Goal: Find specific page/section: Find specific page/section

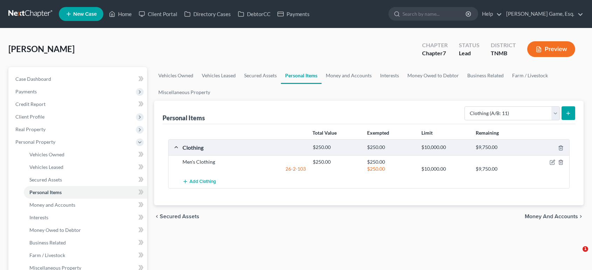
select select "clothing"
click at [135, 16] on link "Home" at bounding box center [120, 14] width 30 height 13
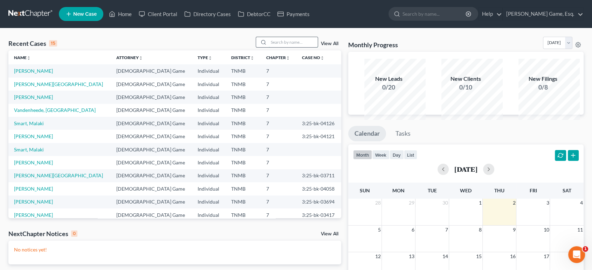
click at [271, 47] on input "search" at bounding box center [293, 42] width 49 height 10
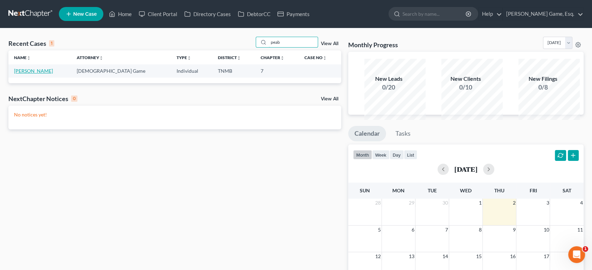
type input "peab"
click at [52, 74] on link "[PERSON_NAME]" at bounding box center [33, 71] width 39 height 6
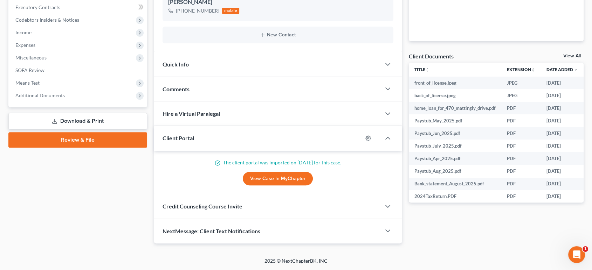
scroll to position [324, 0]
click at [65, 92] on span "Additional Documents" at bounding box center [39, 95] width 49 height 6
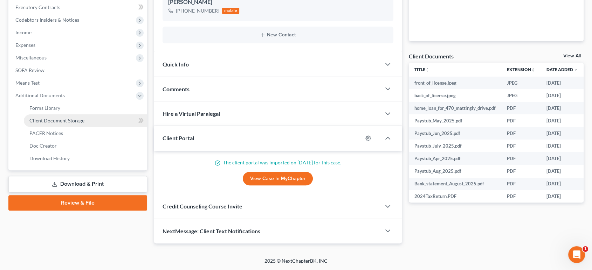
click at [84, 118] on span "Client Document Storage" at bounding box center [56, 121] width 55 height 6
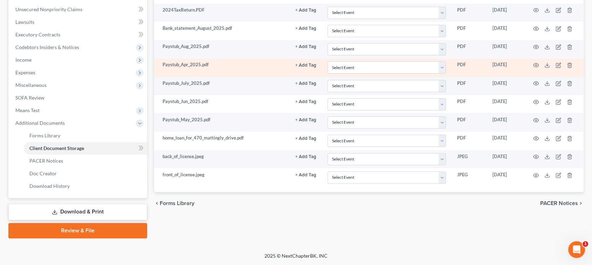
scroll to position [194, 0]
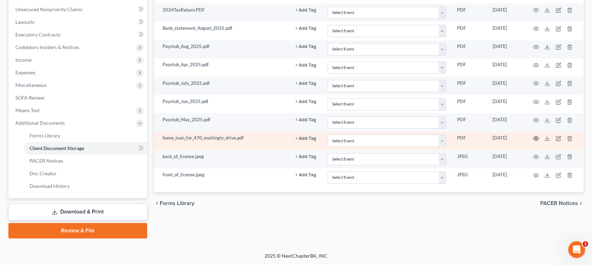
click at [539, 141] on button "button" at bounding box center [536, 139] width 6 height 6
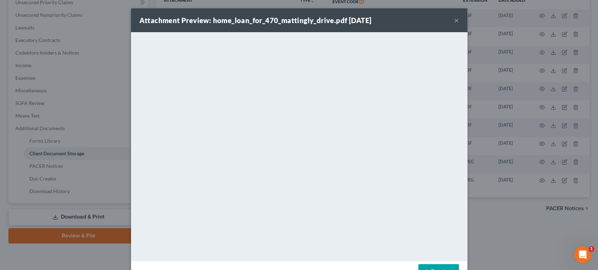
click at [459, 22] on button "×" at bounding box center [456, 20] width 5 height 8
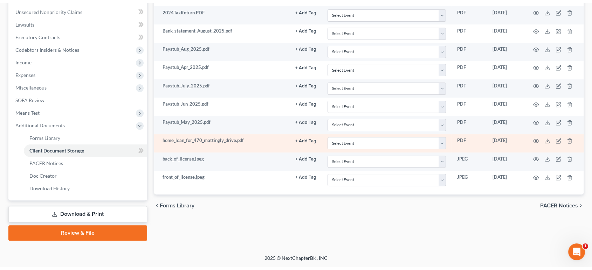
scroll to position [0, 0]
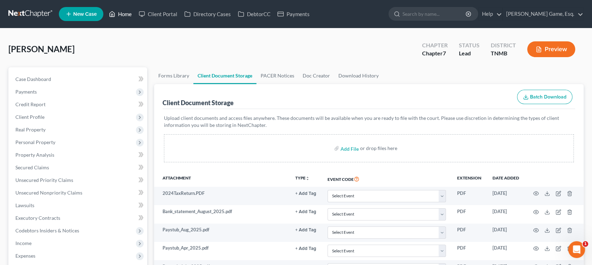
click at [135, 15] on link "Home" at bounding box center [120, 14] width 30 height 13
